Goal: Task Accomplishment & Management: Manage account settings

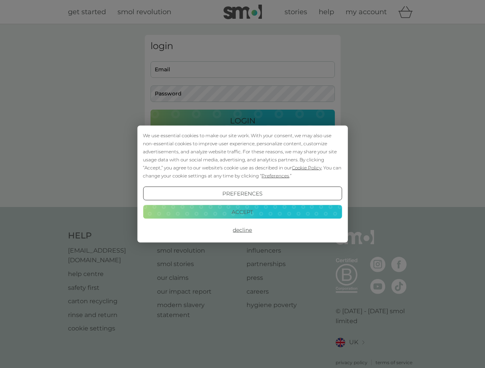
click at [307, 168] on span "Cookie Policy" at bounding box center [307, 168] width 30 height 6
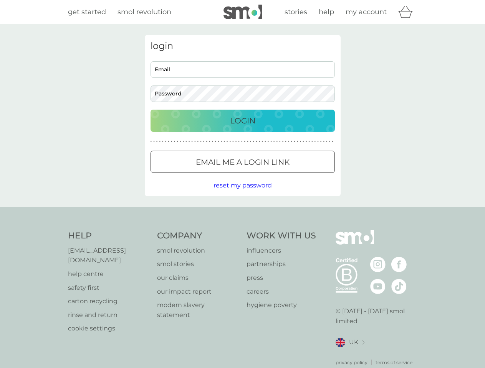
click at [274, 176] on div "login Email Password Login ● ● ● ● ● ● ● ● ● ● ● ● ● ● ● ● ● ● ● ● ● ● ● ● ● ● …" at bounding box center [243, 116] width 196 height 162
click at [242, 194] on div "login Email Password Login ● ● ● ● ● ● ● ● ● ● ● ● ● ● ● ● ● ● ● ● ● ● ● ● ● ● …" at bounding box center [243, 116] width 196 height 162
click at [242, 230] on div "Help [EMAIL_ADDRESS][DOMAIN_NAME] help centre safety first carton recycling rin…" at bounding box center [242, 298] width 349 height 136
click at [242, 212] on div "Help [EMAIL_ADDRESS][DOMAIN_NAME] help centre safety first carton recycling rin…" at bounding box center [242, 298] width 485 height 182
